Goal: Information Seeking & Learning: Learn about a topic

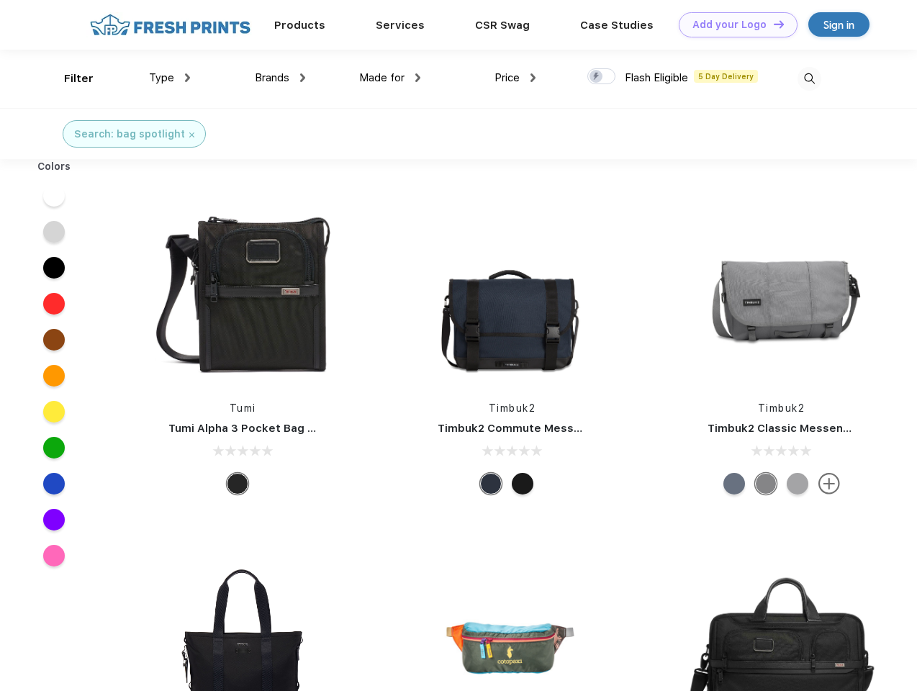
scroll to position [1, 0]
click at [733, 24] on link "Add your Logo Design Tool" at bounding box center [738, 24] width 119 height 25
click at [0, 0] on div "Design Tool" at bounding box center [0, 0] width 0 height 0
click at [772, 24] on link "Add your Logo Design Tool" at bounding box center [738, 24] width 119 height 25
click at [69, 78] on div "Filter" at bounding box center [79, 79] width 30 height 17
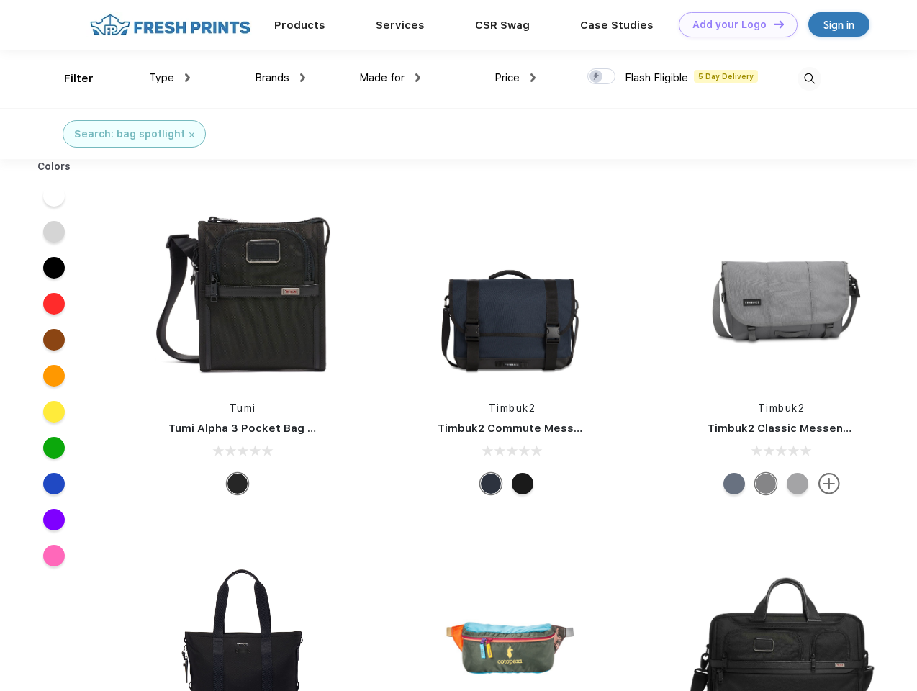
click at [170, 78] on span "Type" at bounding box center [161, 77] width 25 height 13
click at [280, 78] on span "Brands" at bounding box center [272, 77] width 35 height 13
click at [390, 78] on span "Made for" at bounding box center [381, 77] width 45 height 13
click at [515, 78] on span "Price" at bounding box center [506, 77] width 25 height 13
click at [602, 77] on div at bounding box center [601, 76] width 28 height 16
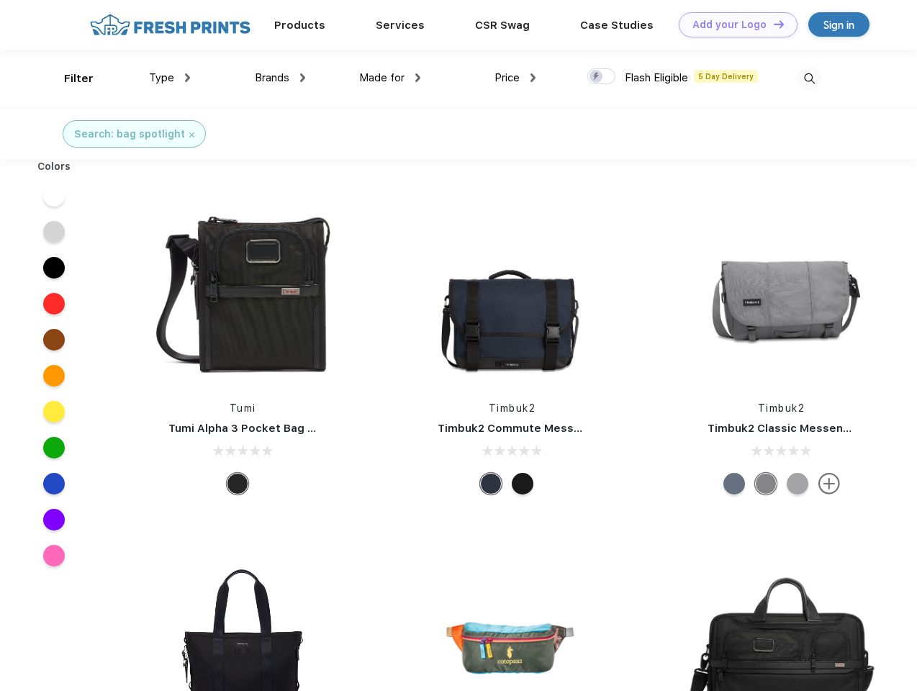
click at [597, 77] on input "checkbox" at bounding box center [591, 72] width 9 height 9
click at [809, 78] on img at bounding box center [809, 79] width 24 height 24
